Goal: Check status: Check status

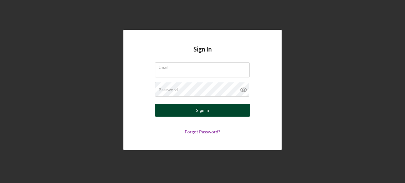
type input "[PERSON_NAME][EMAIL_ADDRESS][PERSON_NAME][DOMAIN_NAME]"
click at [194, 108] on button "Sign In" at bounding box center [202, 110] width 95 height 13
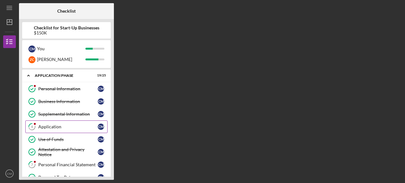
click at [50, 129] on link "4 Application C M" at bounding box center [66, 127] width 82 height 13
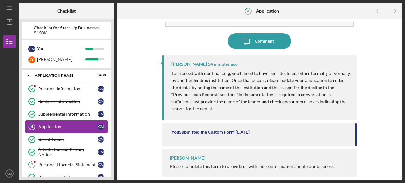
scroll to position [45, 0]
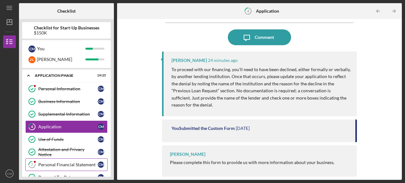
click at [61, 162] on div "Personal Financial Statement" at bounding box center [68, 164] width 60 height 5
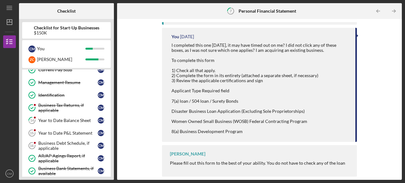
scroll to position [133, 0]
click at [67, 122] on link "14 Year to Date Balance Sheet C M" at bounding box center [66, 121] width 82 height 13
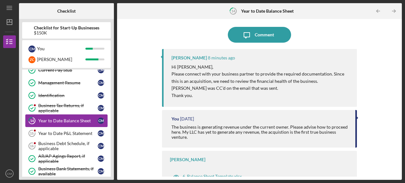
scroll to position [54, 0]
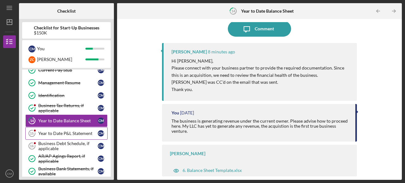
click at [66, 133] on div "Year to Date P&L Statement" at bounding box center [68, 133] width 60 height 5
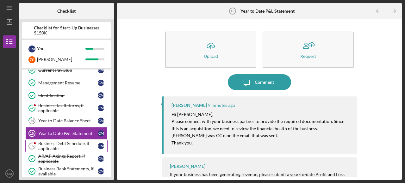
click at [72, 143] on div "Business Debt Schedule, if applicable" at bounding box center [68, 146] width 60 height 10
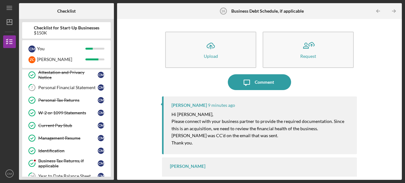
scroll to position [71, 0]
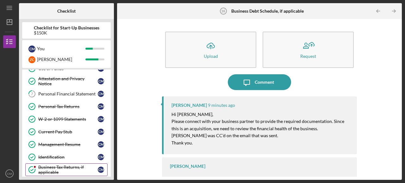
click at [68, 167] on div "Business Tax Returns, if applicable" at bounding box center [68, 170] width 60 height 10
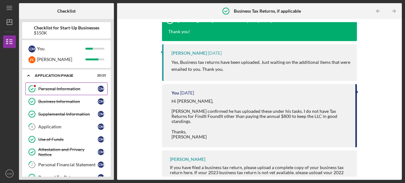
click at [77, 86] on link "Personal Information Personal Information C M" at bounding box center [66, 89] width 82 height 13
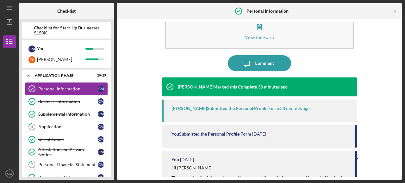
scroll to position [17, 0]
